Goal: Task Accomplishment & Management: Complete application form

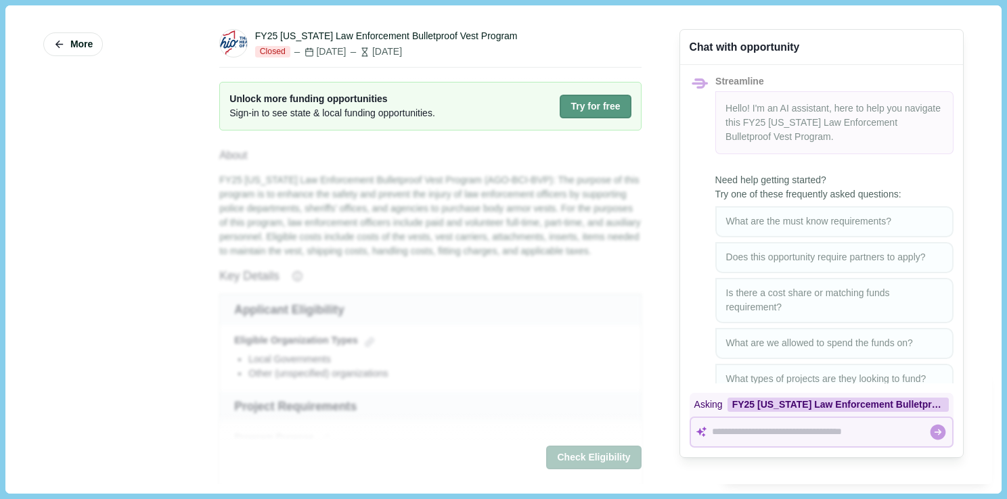
click at [573, 104] on button "Try for free" at bounding box center [595, 107] width 71 height 24
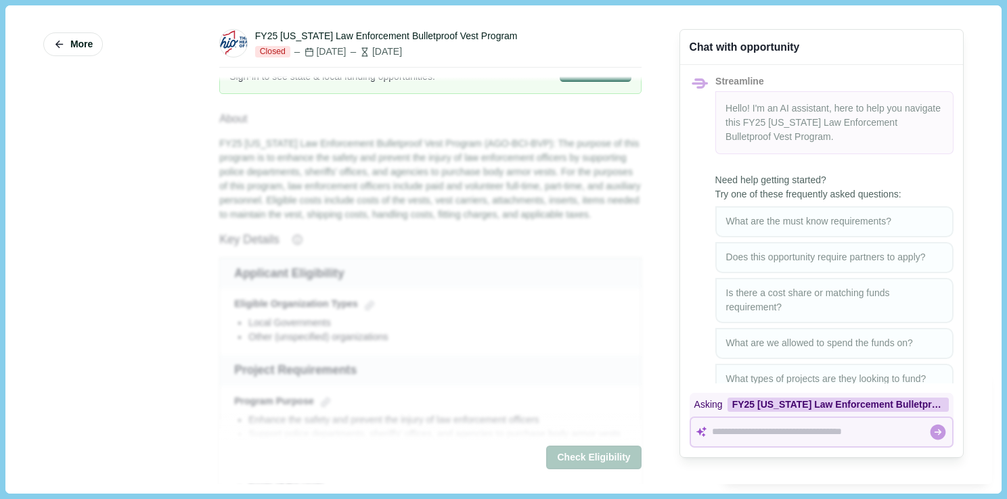
scroll to position [32, 0]
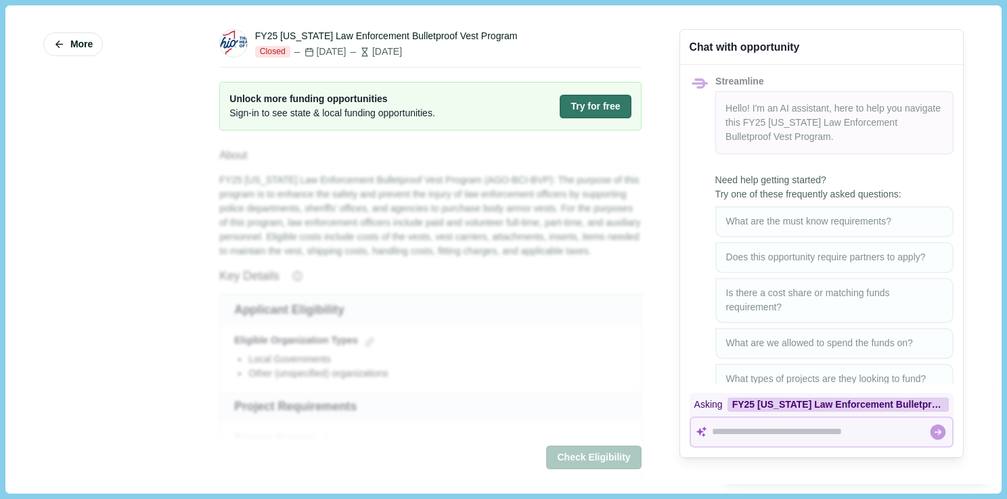
click at [398, 36] on div "FY25 [US_STATE] Law Enforcement Bulletproof Vest Program" at bounding box center [386, 36] width 263 height 14
click at [333, 32] on div "FY25 [US_STATE] Law Enforcement Bulletproof Vest Program" at bounding box center [386, 36] width 263 height 14
drag, startPoint x: 211, startPoint y: 158, endPoint x: 338, endPoint y: 250, distance: 157.0
click at [345, 268] on div "FY25 [US_STATE] Law Enforcement Bulletproof Vest Program Closed [DATE] [DATE] U…" at bounding box center [430, 249] width 441 height 469
drag, startPoint x: 357, startPoint y: 233, endPoint x: 356, endPoint y: 225, distance: 8.1
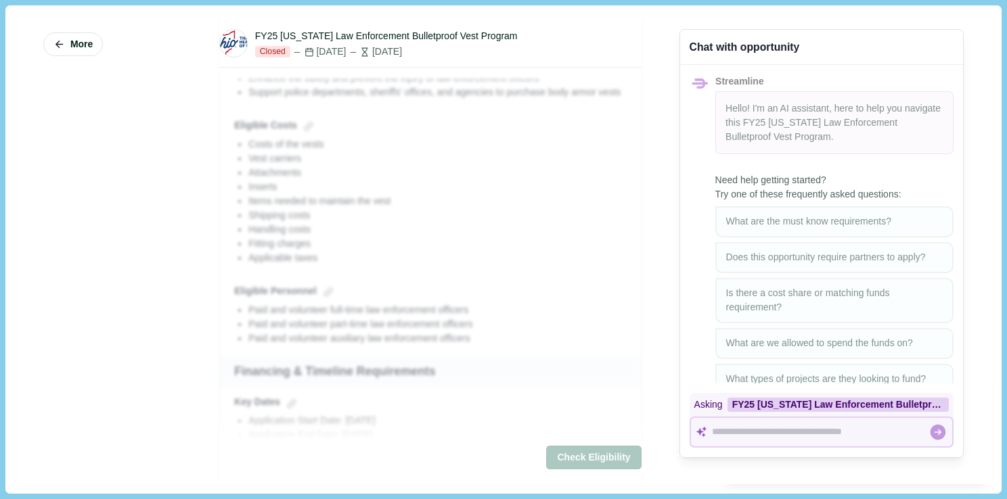
scroll to position [381, 0]
click at [769, 409] on div "FY25 [US_STATE] Law Enforcement Bulletproof Vest Program" at bounding box center [837, 405] width 221 height 14
click at [930, 436] on icon at bounding box center [938, 433] width 16 height 16
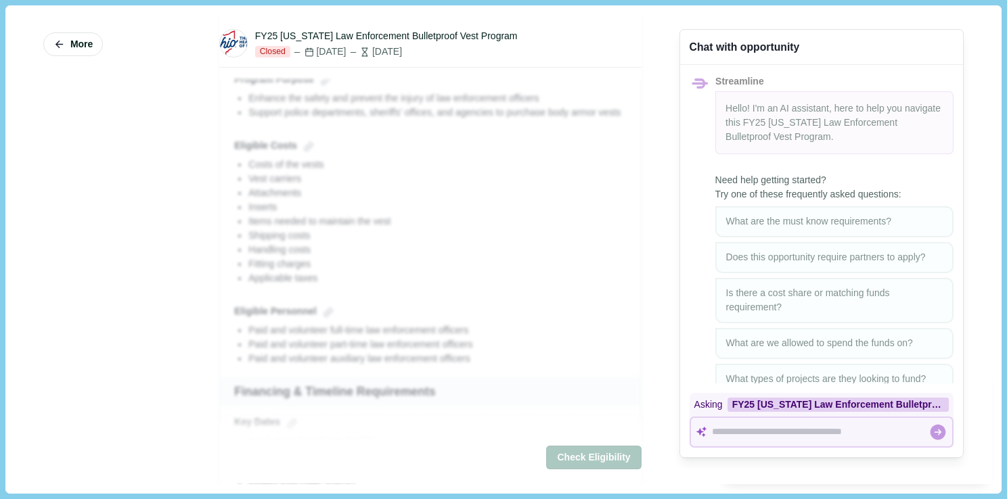
scroll to position [341, 0]
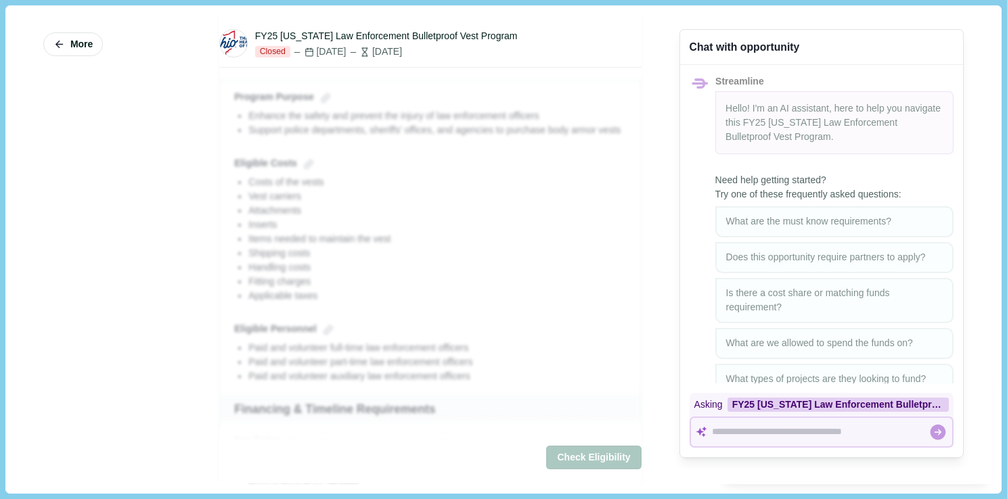
click at [262, 52] on span "Closed" at bounding box center [272, 52] width 35 height 12
